Goal: Transaction & Acquisition: Purchase product/service

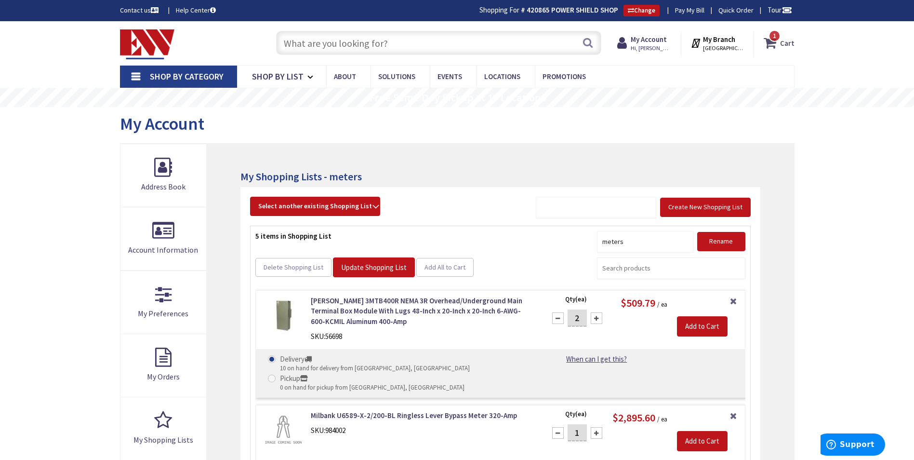
click at [774, 43] on icon at bounding box center [772, 42] width 16 height 17
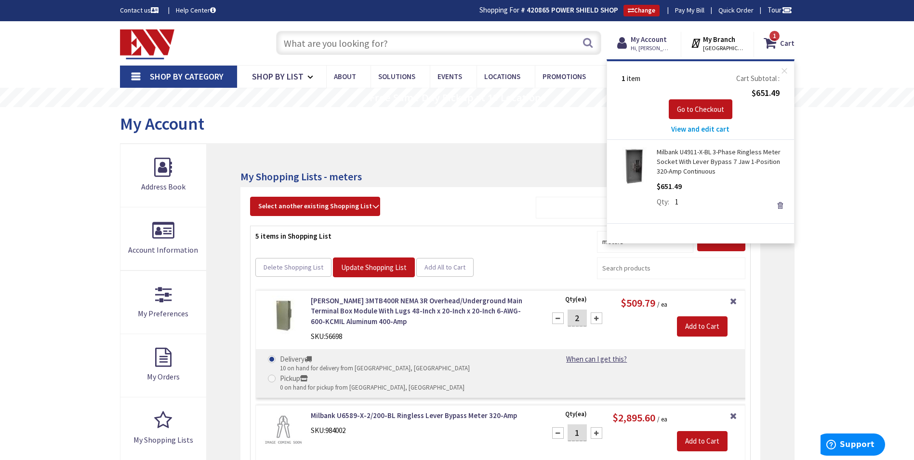
click at [686, 161] on link "Milbank U4911-X-BL 3-Phase Ringless Meter Socket With Lever Bypass 7 Jaw 1-Posi…" at bounding box center [722, 161] width 130 height 29
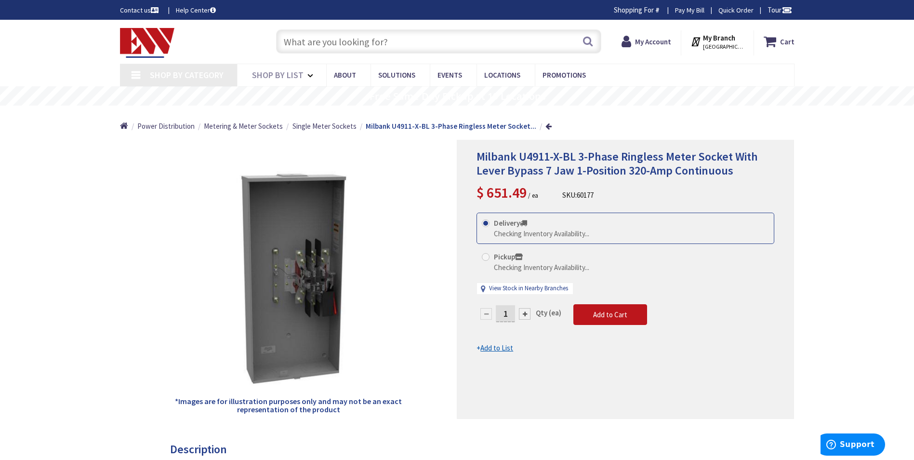
type input "[GEOGRAPHIC_DATA], [GEOGRAPHIC_DATA]"
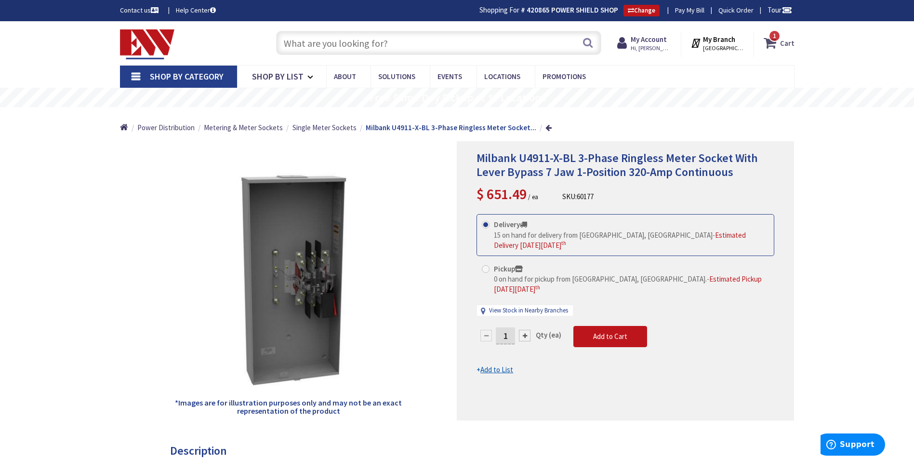
click at [776, 42] on icon at bounding box center [772, 42] width 16 height 17
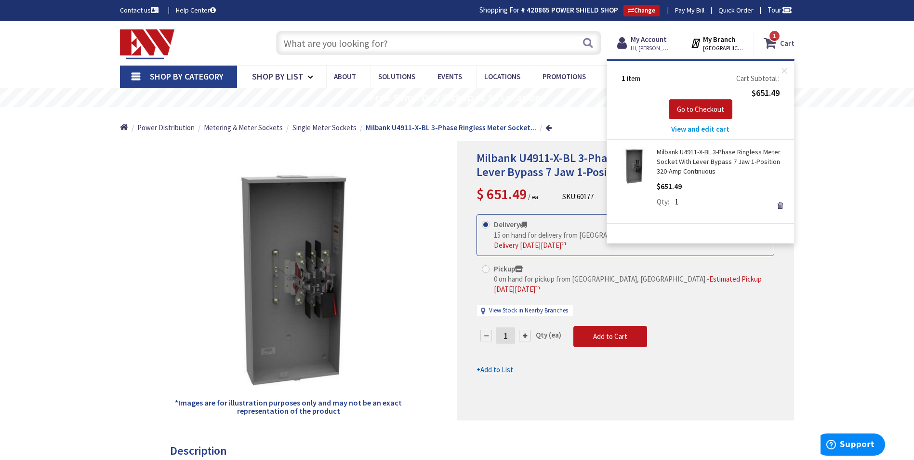
click at [776, 42] on icon at bounding box center [772, 42] width 16 height 17
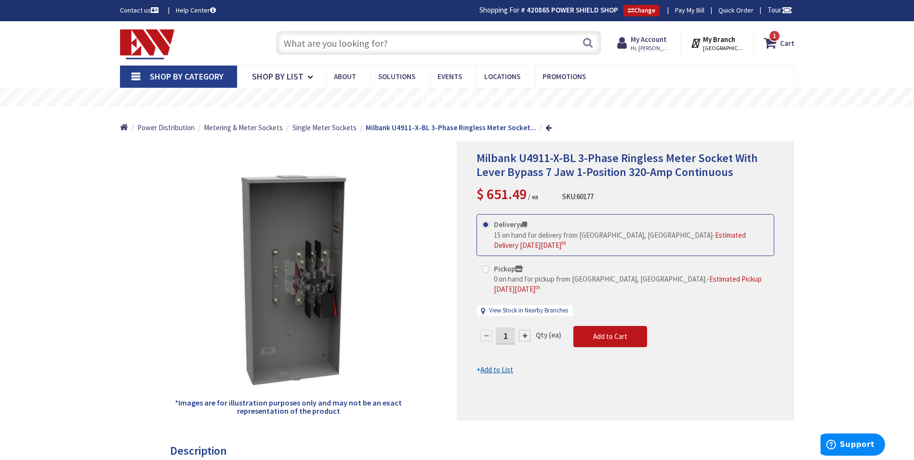
click at [357, 40] on input "text" at bounding box center [438, 43] width 325 height 24
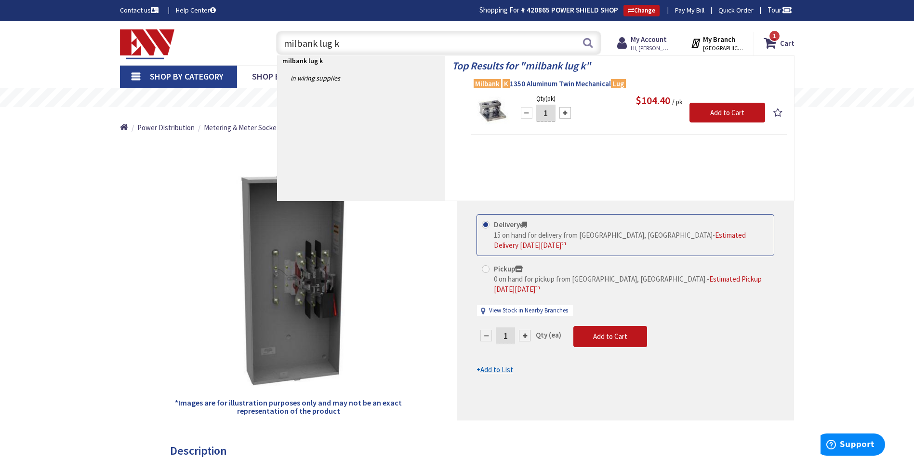
type input "milbank lug k"
click at [515, 84] on span "Milbank K 1350 Aluminum Twin Mechanical Lug" at bounding box center [629, 84] width 311 height 10
